Goal: Find contact information: Find contact information

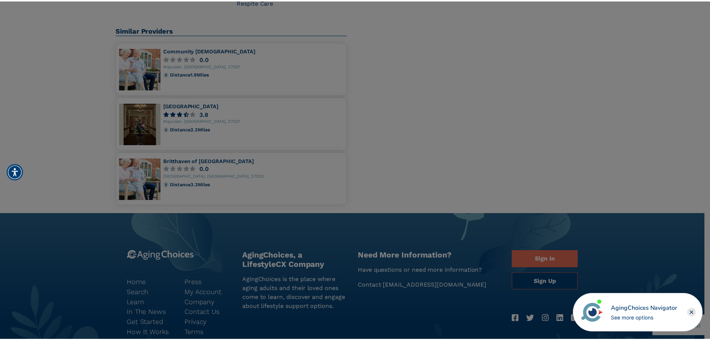
scroll to position [643, 0]
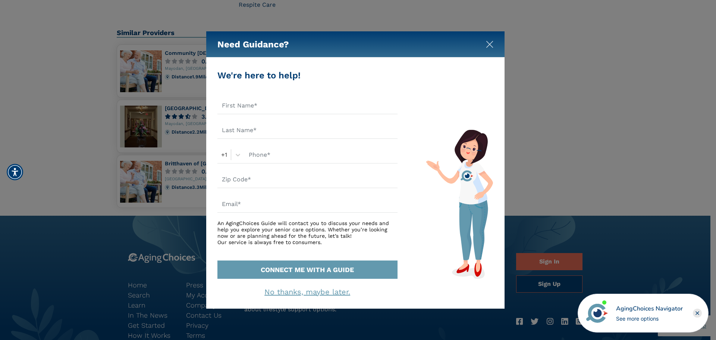
click at [487, 47] on img "Close" at bounding box center [489, 44] width 7 height 7
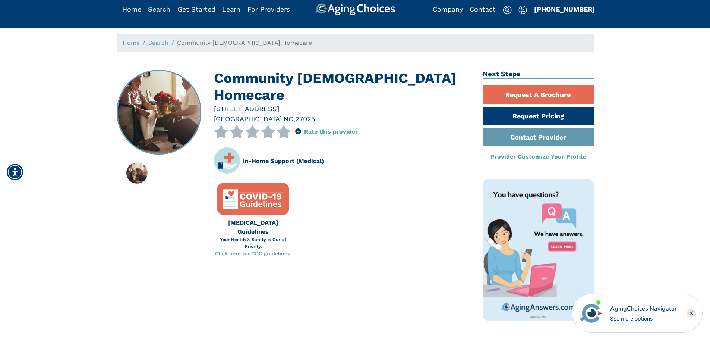
scroll to position [0, 0]
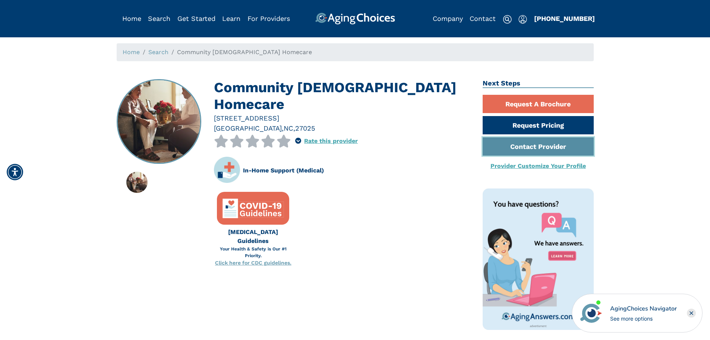
click at [529, 148] on link "Contact Provider" at bounding box center [538, 146] width 111 height 18
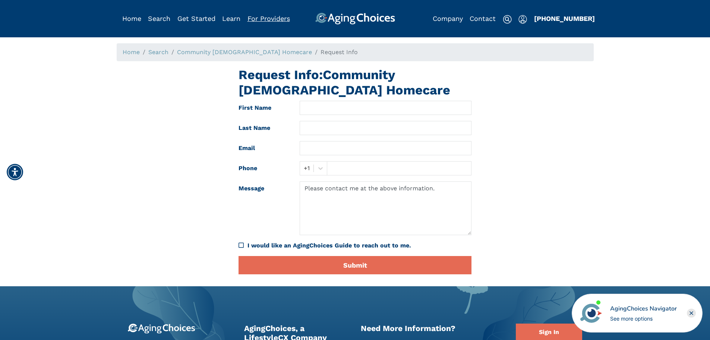
click at [268, 20] on link "For Providers" at bounding box center [269, 19] width 43 height 8
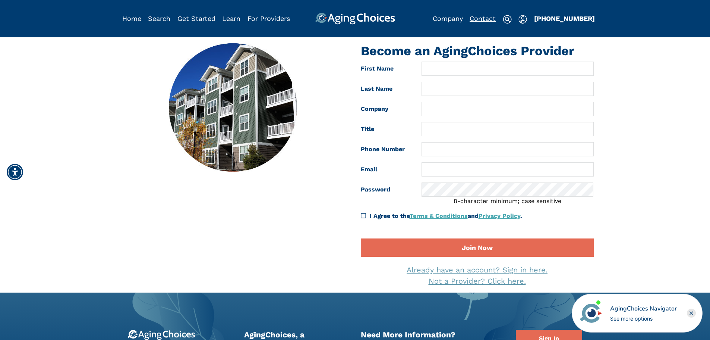
click at [481, 18] on link "Contact" at bounding box center [483, 19] width 26 height 8
